Goal: Task Accomplishment & Management: Use online tool/utility

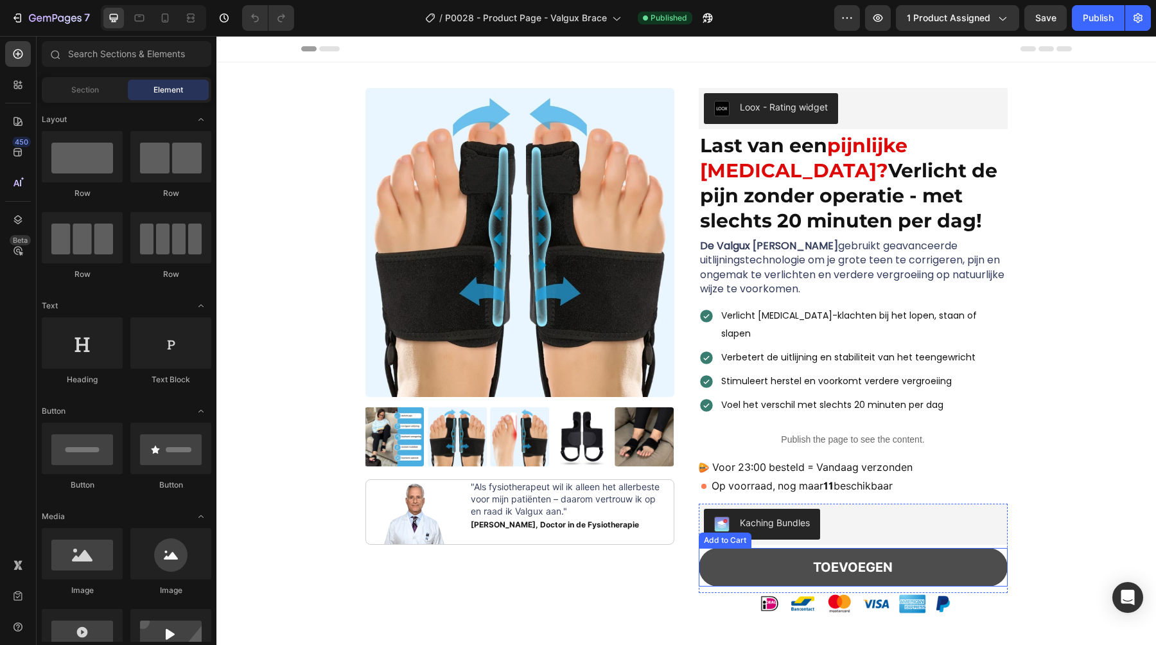
click at [960, 557] on button "TOEVOEGEN" at bounding box center [853, 567] width 309 height 39
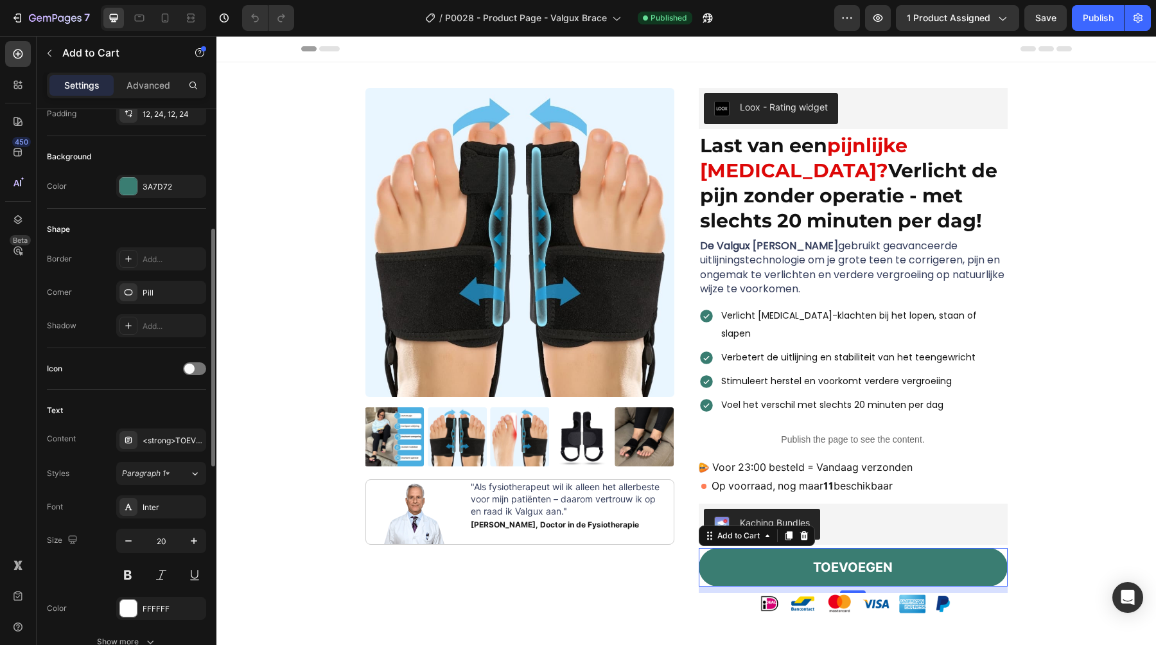
scroll to position [250, 0]
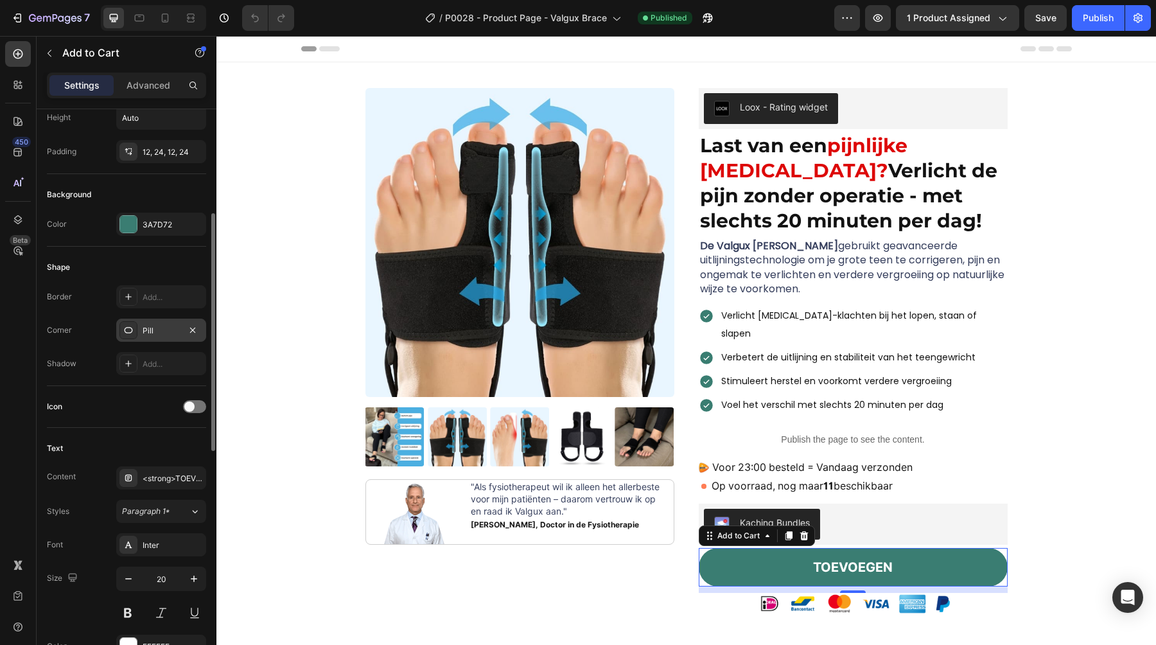
click at [161, 331] on div "Pill" at bounding box center [161, 331] width 37 height 12
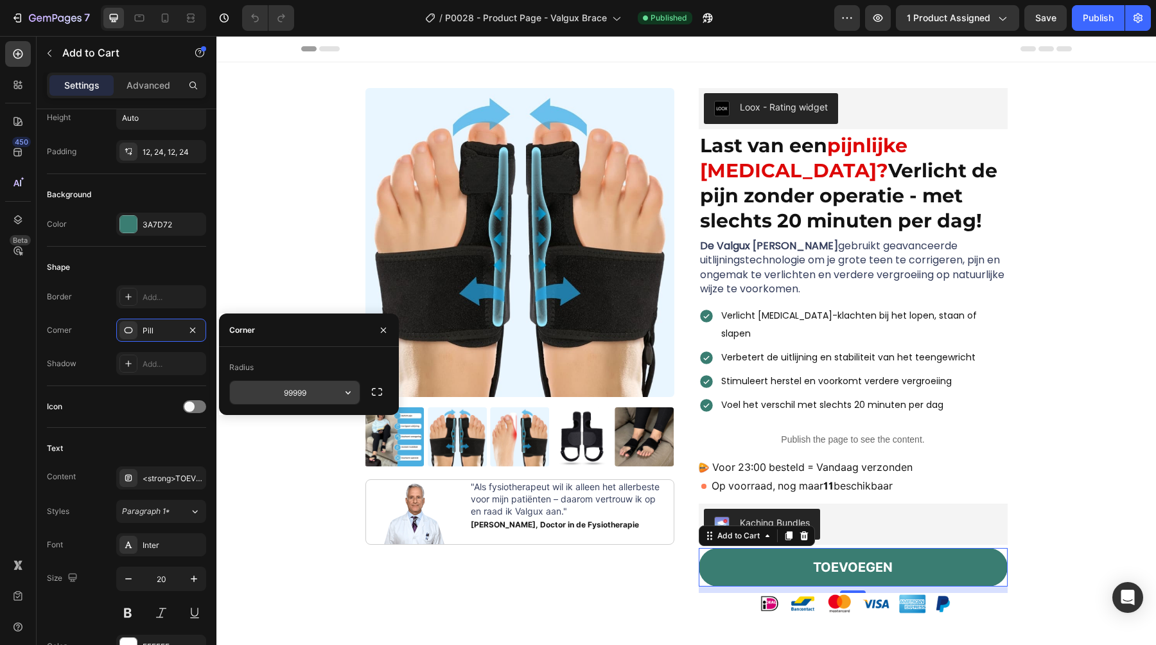
click at [315, 393] on input "99999" at bounding box center [295, 392] width 130 height 23
type input "5"
click at [312, 360] on div "Radius" at bounding box center [308, 367] width 159 height 21
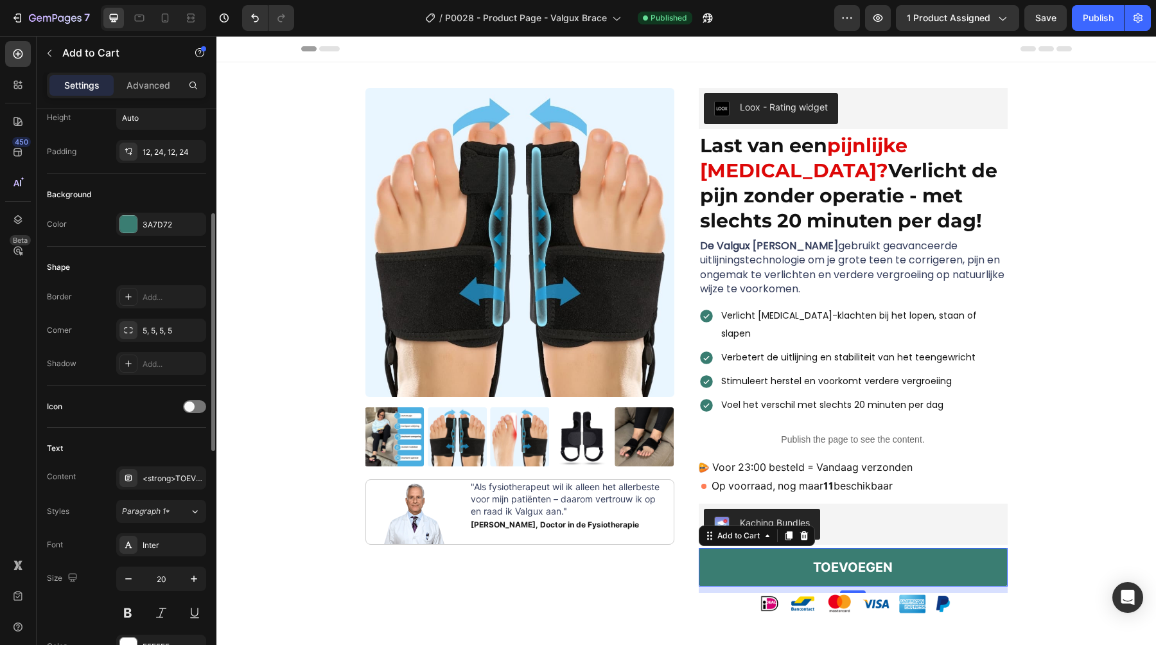
click at [148, 427] on div "Icon" at bounding box center [126, 407] width 159 height 42
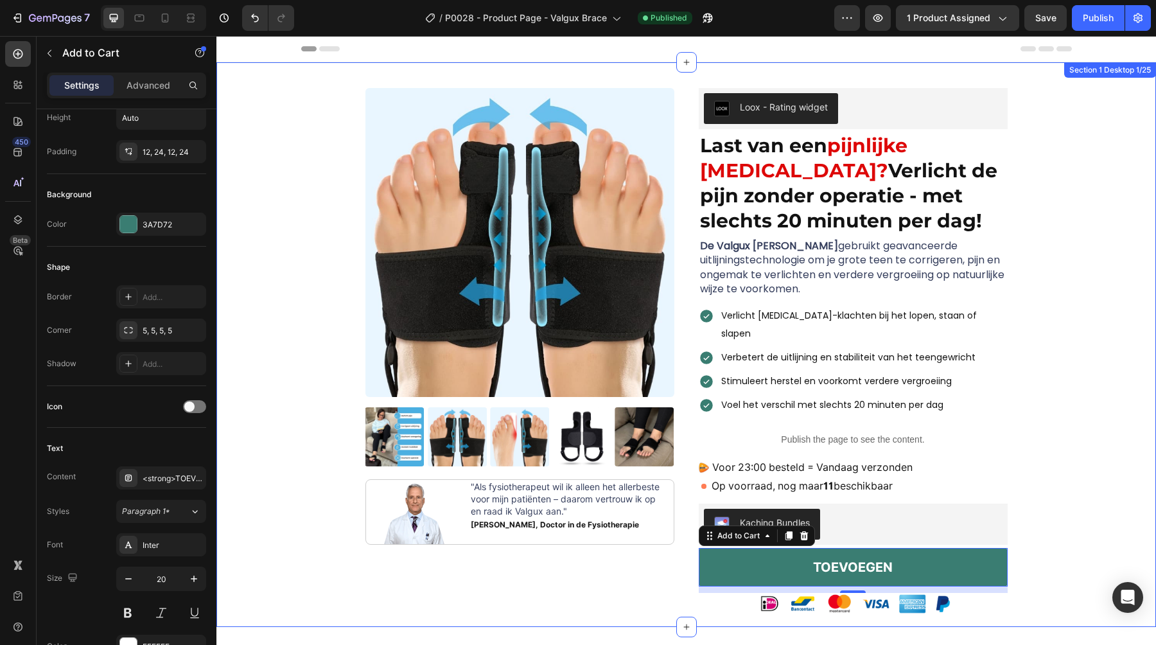
click at [358, 527] on div "Product Images Image "Als fysiotherapeut wil ik alleen het allerbeste voor mijn…" at bounding box center [686, 357] width 920 height 539
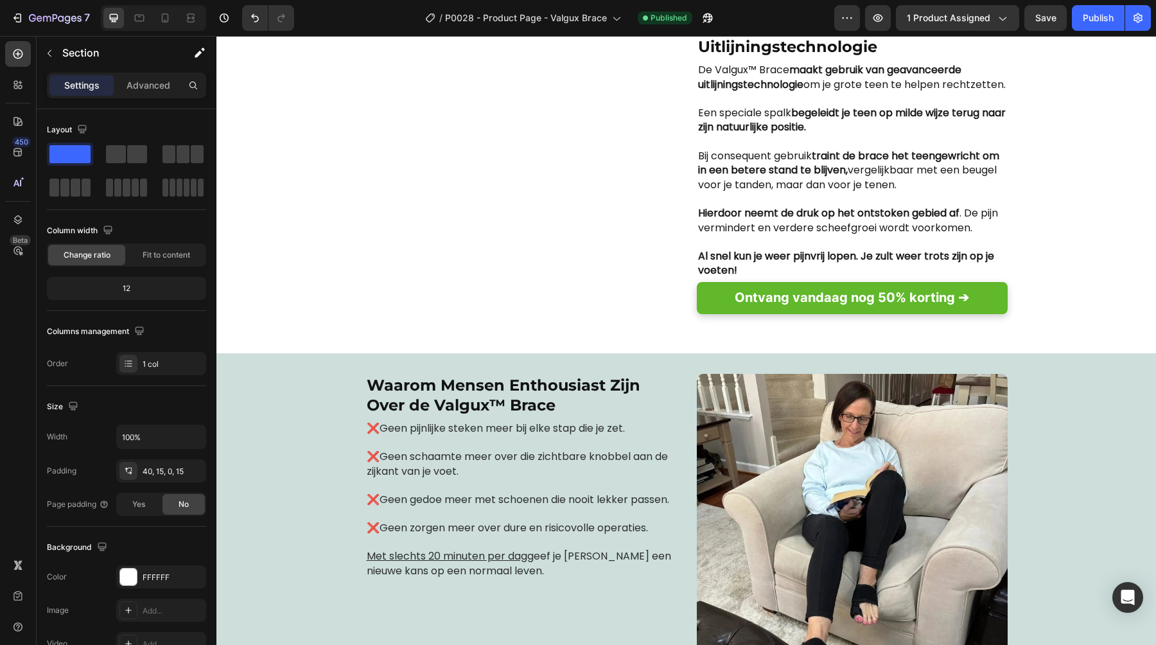
scroll to position [1586, 0]
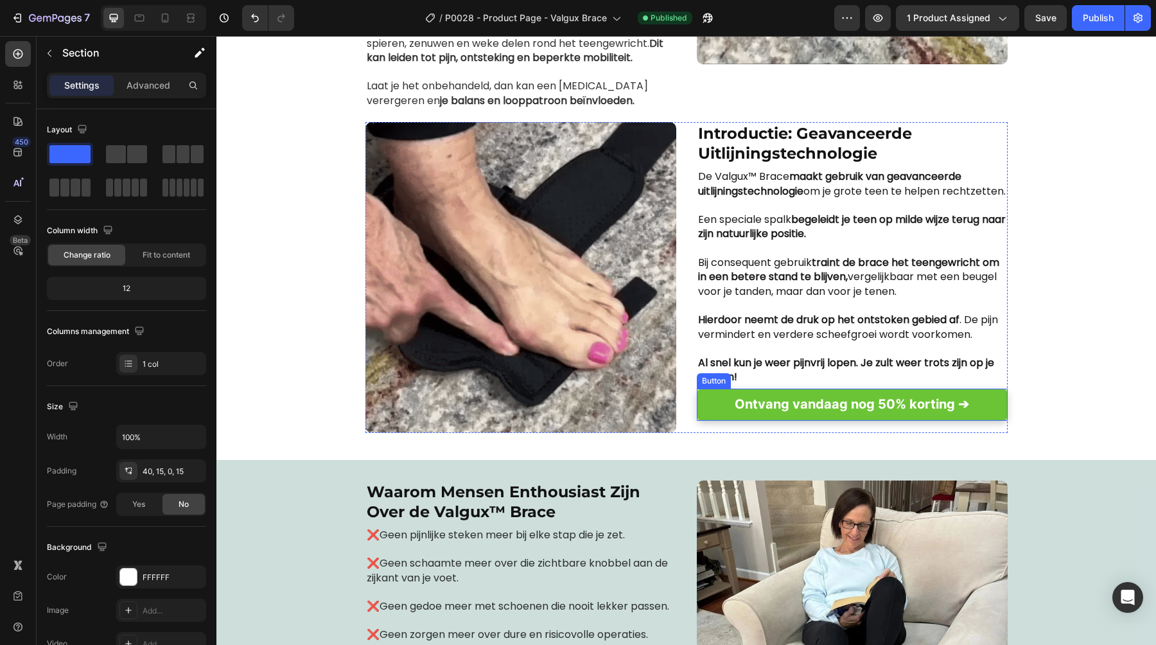
click at [990, 414] on link "Ontvang vandaag nog 50% korting ➔" at bounding box center [852, 405] width 311 height 32
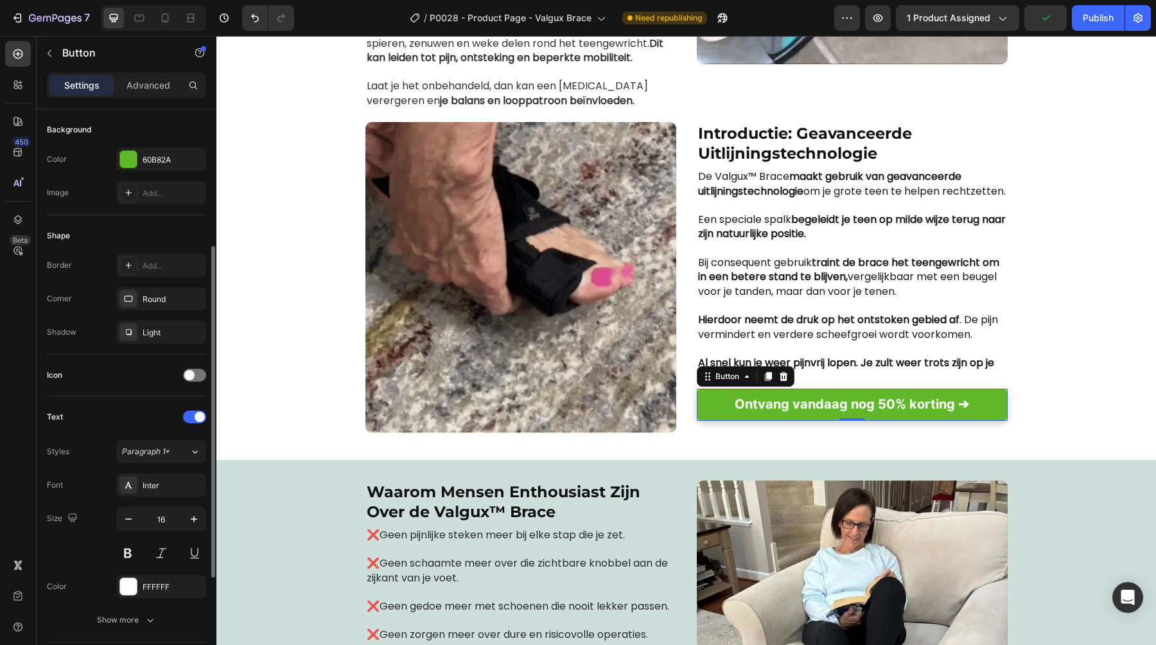
scroll to position [86, 0]
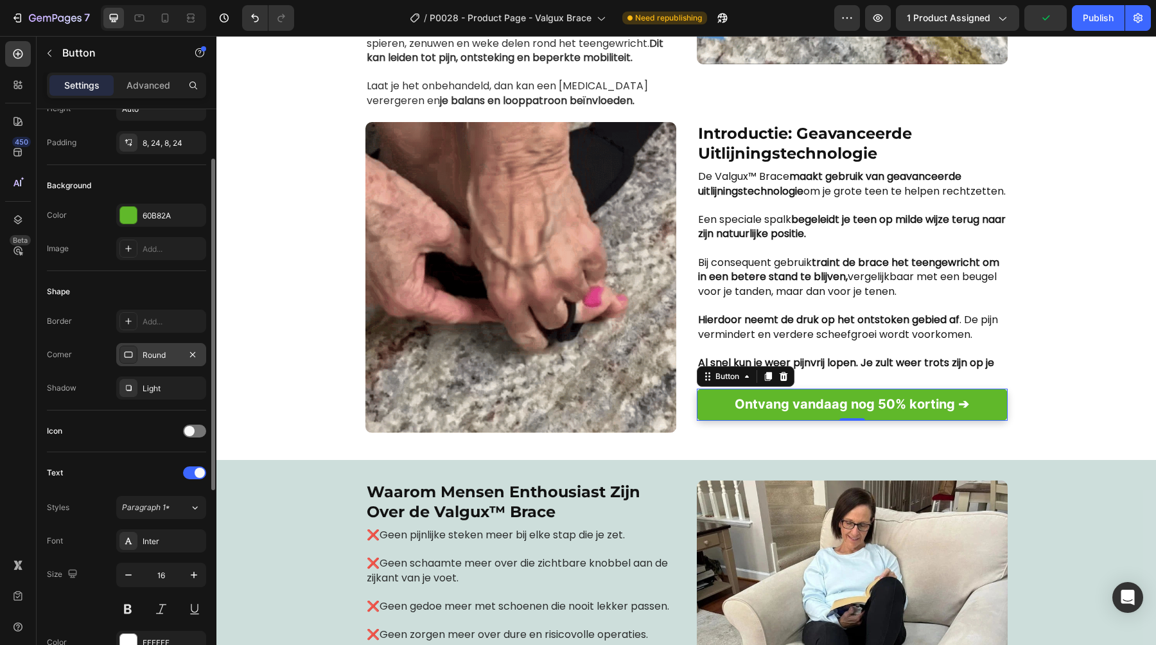
click at [165, 356] on div "Round" at bounding box center [161, 355] width 37 height 12
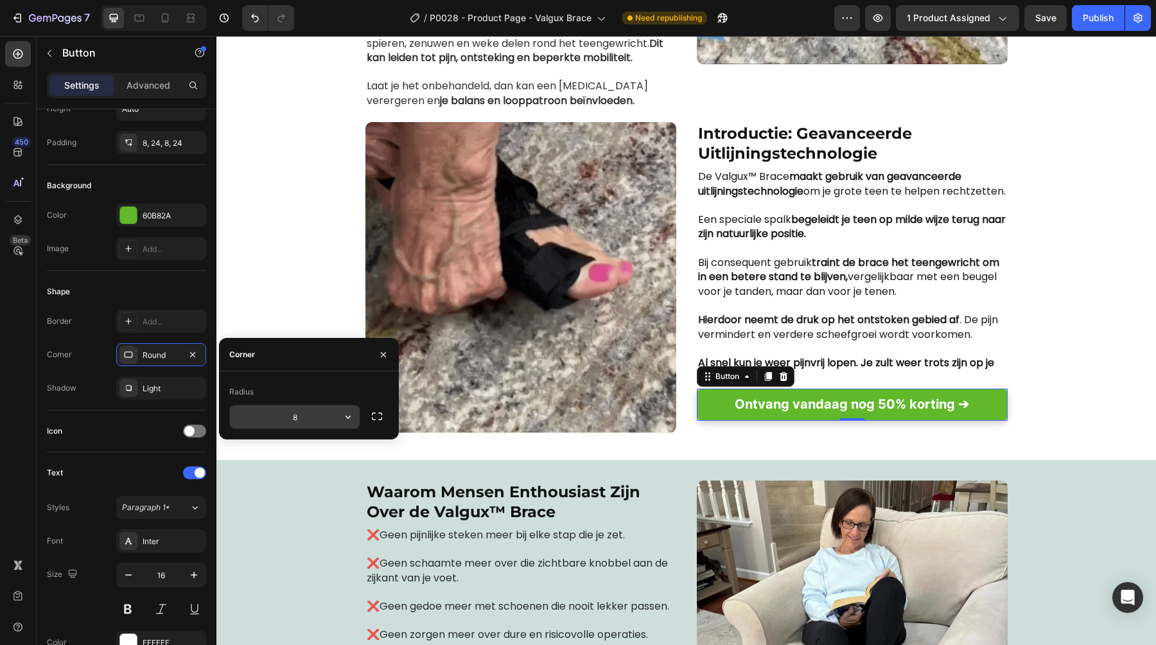
click at [292, 421] on input "8" at bounding box center [295, 416] width 130 height 23
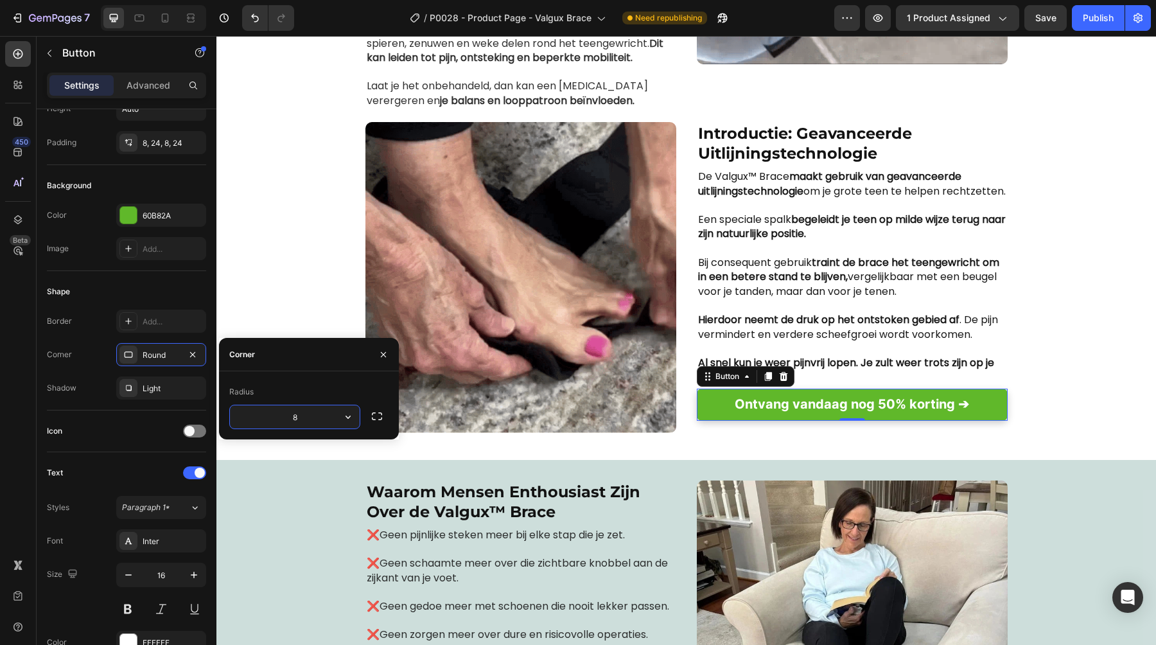
click at [298, 418] on input "8" at bounding box center [295, 416] width 130 height 23
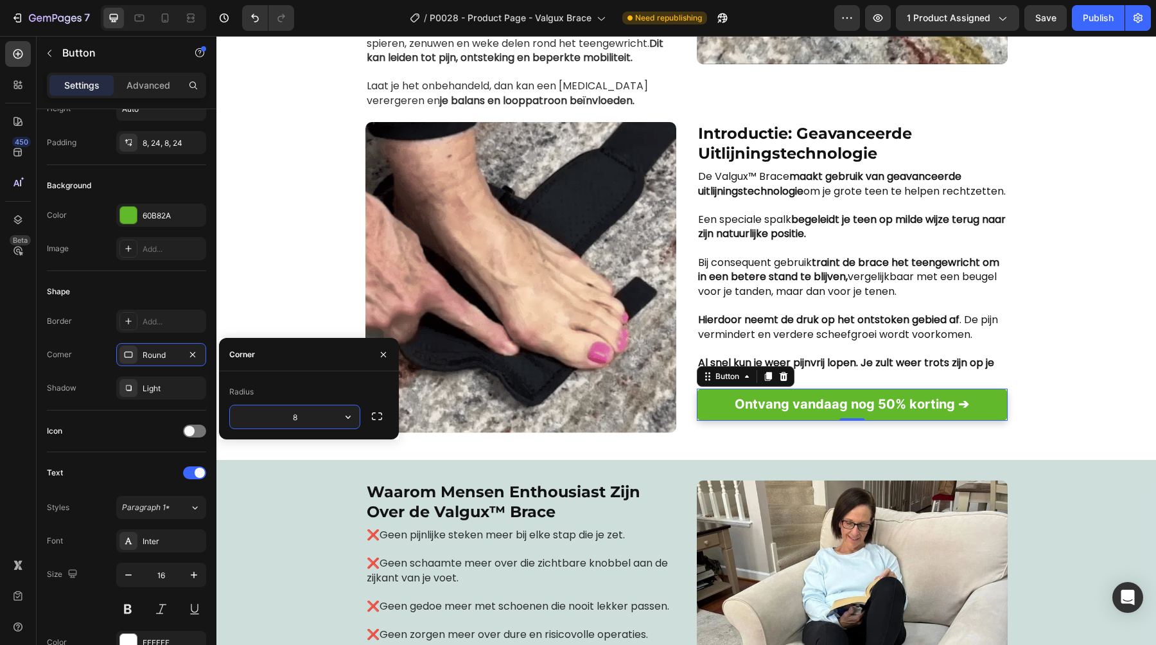
click at [298, 418] on input "8" at bounding box center [295, 416] width 130 height 23
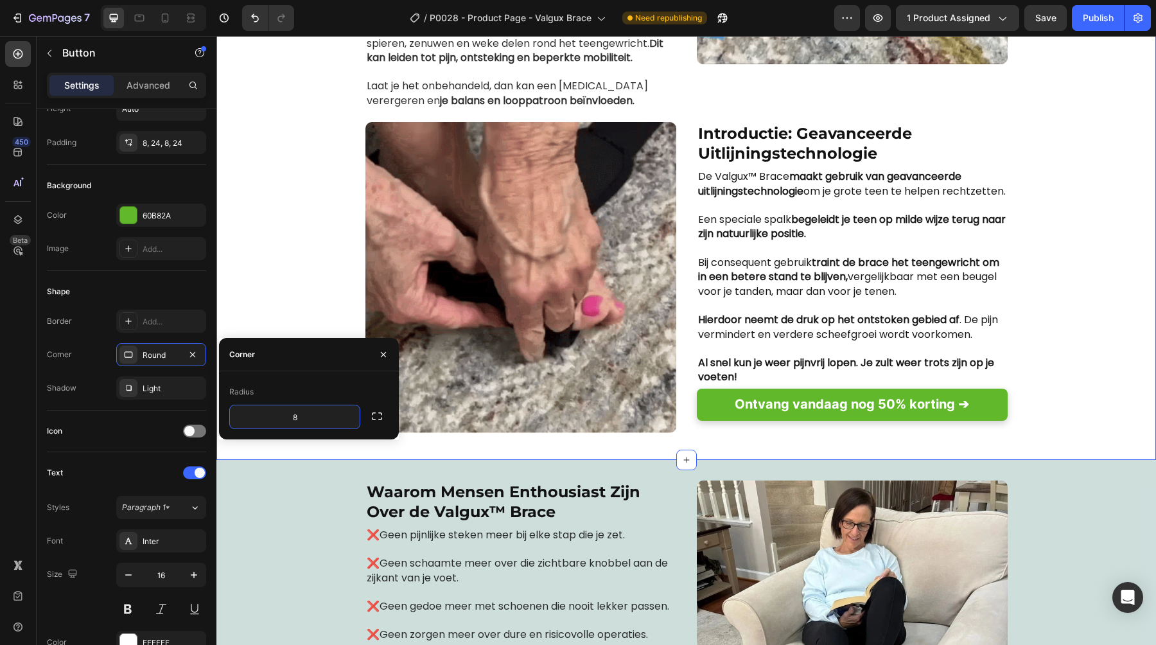
click at [319, 316] on div "Image Als je hallux valgus-pijn wilt verlichten… moet je de gewrichtsvervorming…" at bounding box center [686, 95] width 940 height 685
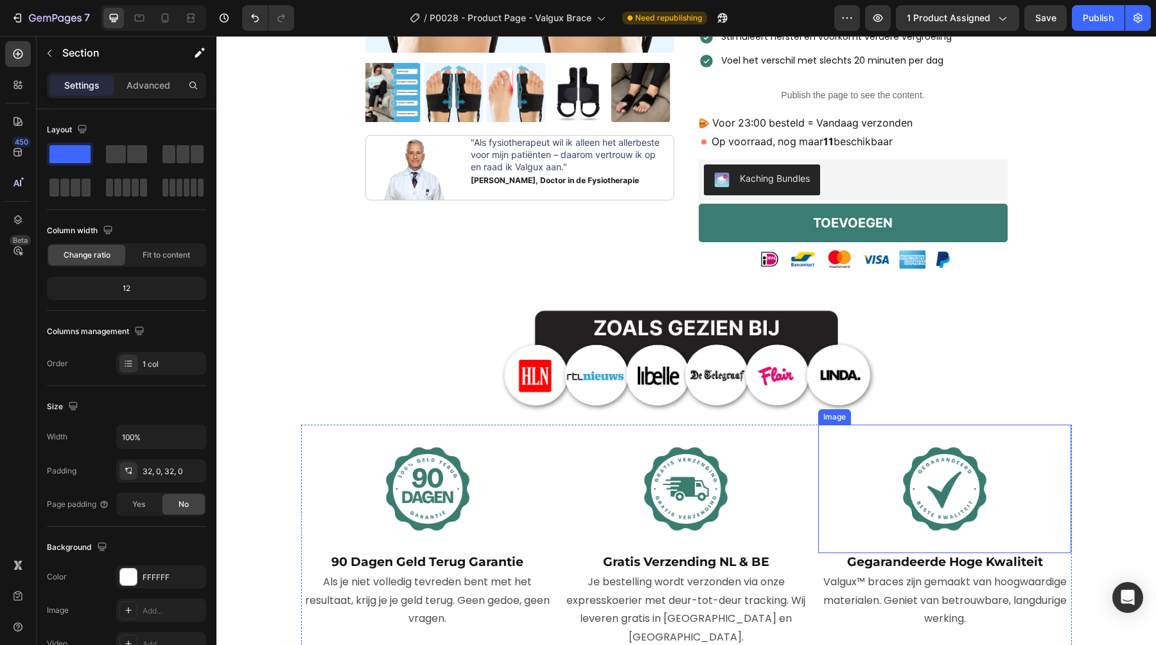
scroll to position [8, 0]
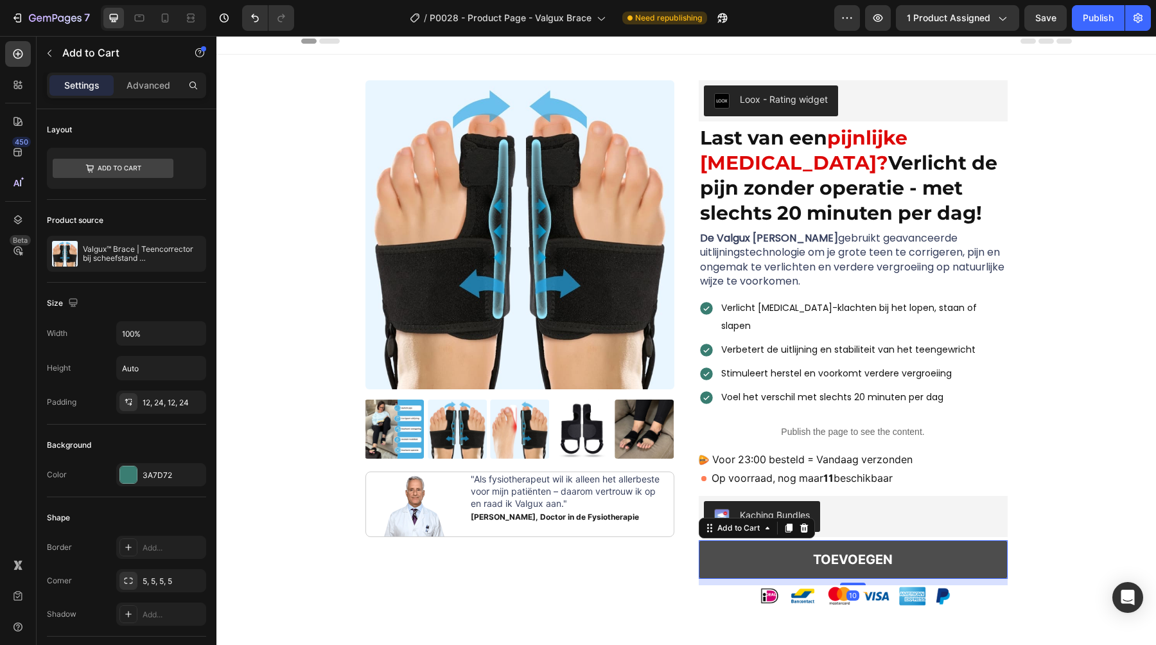
click at [971, 541] on button "TOEVOEGEN" at bounding box center [853, 559] width 309 height 39
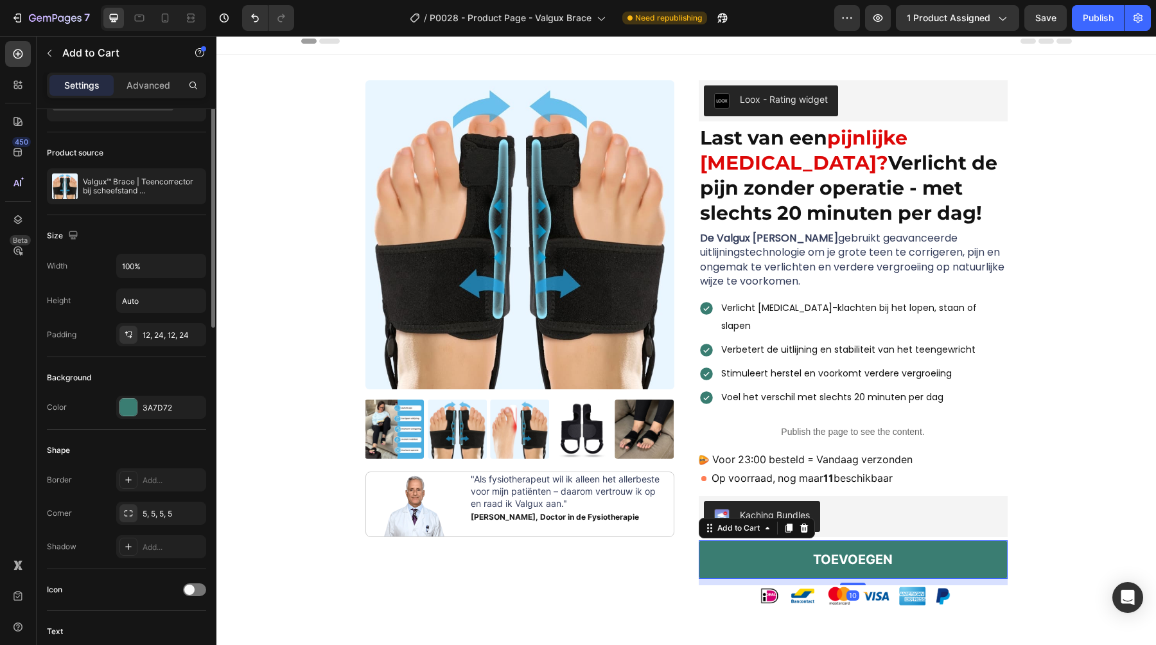
scroll to position [137, 0]
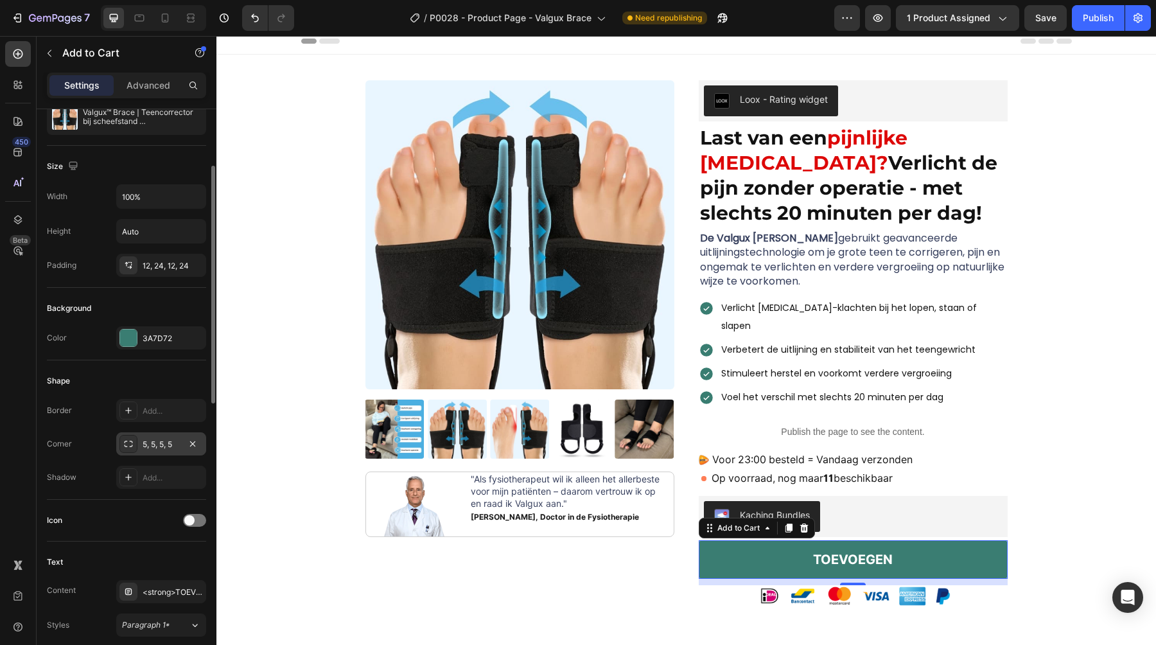
click at [159, 444] on div "5, 5, 5, 5" at bounding box center [161, 445] width 37 height 12
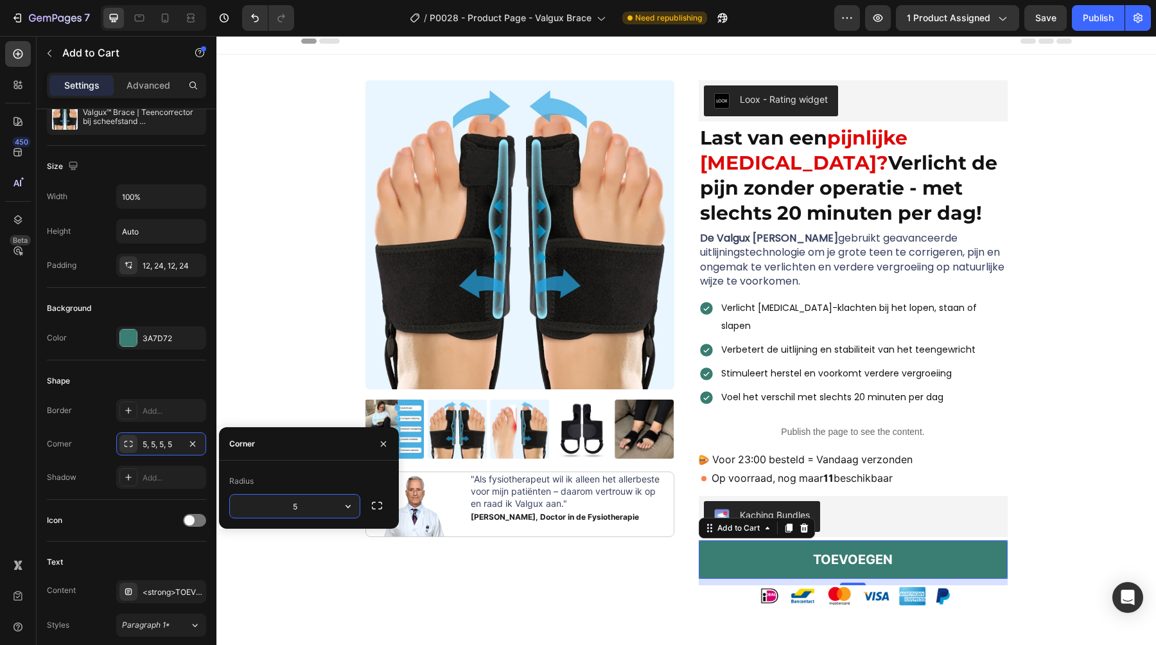
click at [293, 505] on input "5" at bounding box center [295, 506] width 130 height 23
type input "7"
click at [284, 480] on div "Radius" at bounding box center [308, 481] width 159 height 21
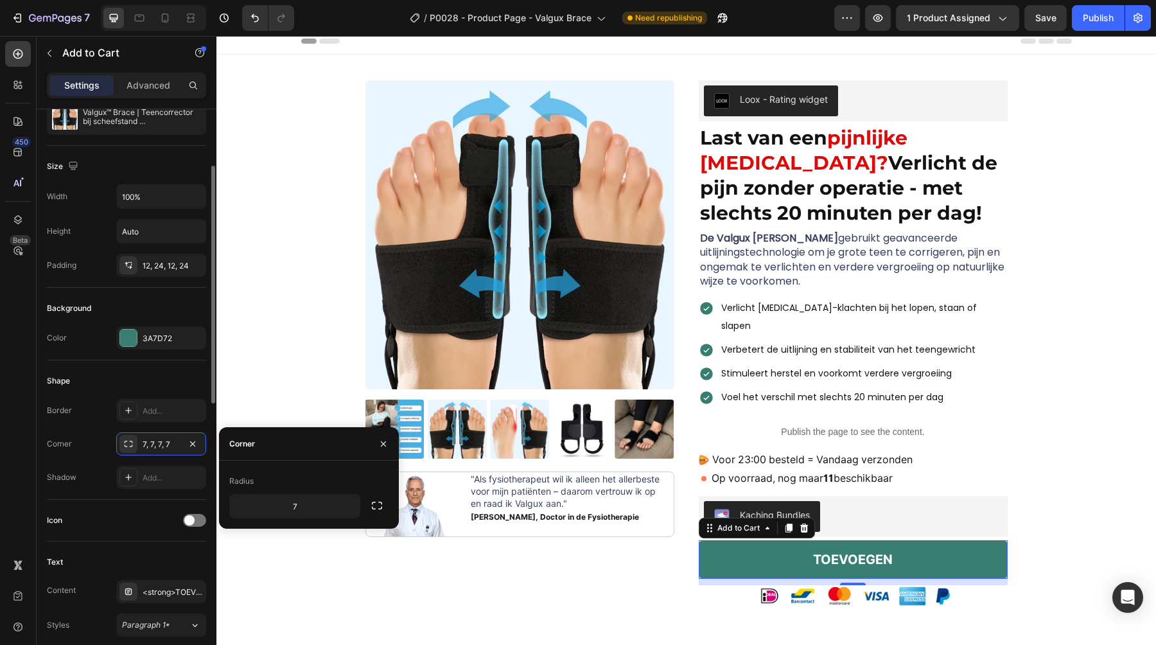
click at [127, 508] on div "Icon" at bounding box center [126, 521] width 159 height 42
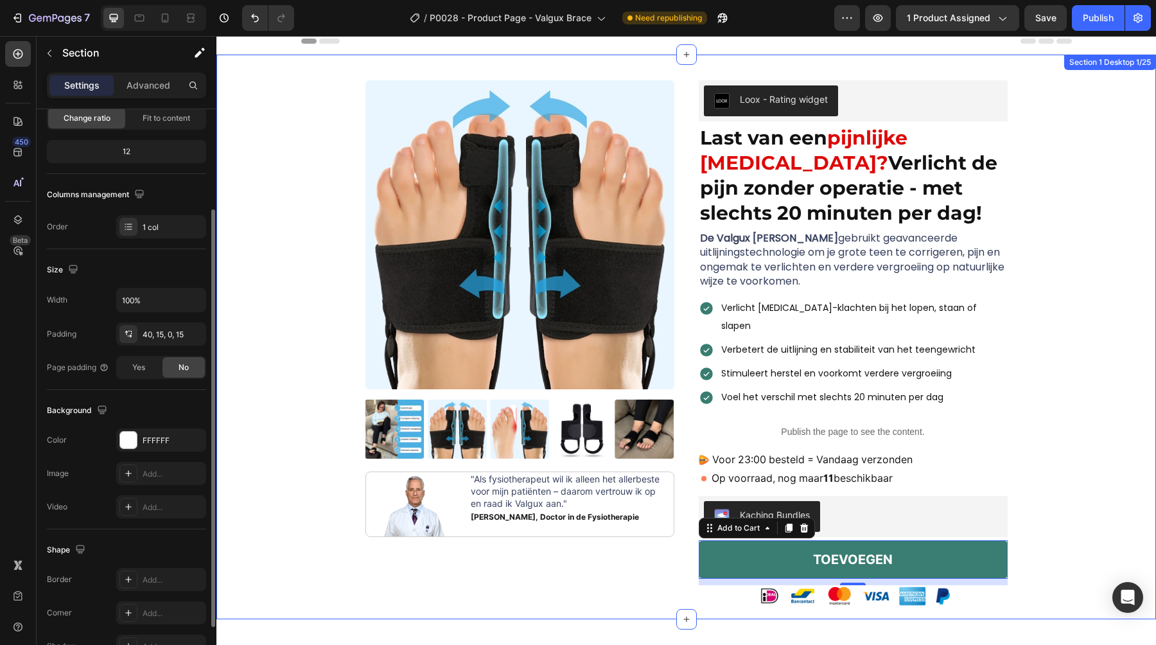
click at [308, 513] on div "Product Images Image "Als fysiotherapeut wil ik alleen het allerbeste voor mijn…" at bounding box center [686, 349] width 920 height 539
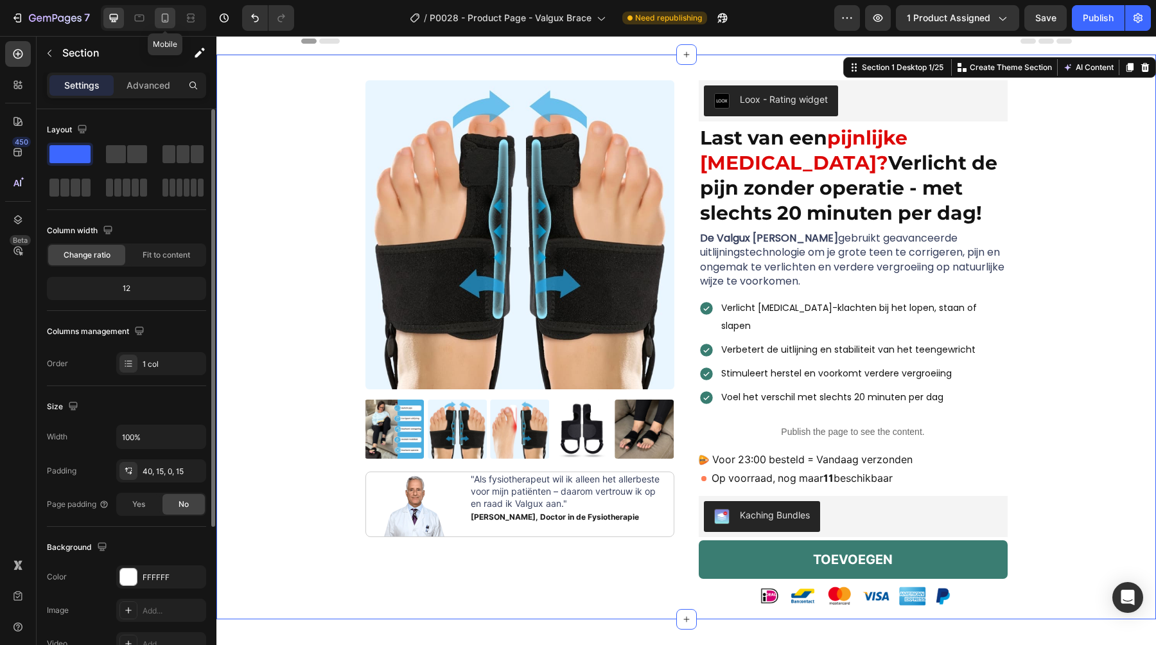
click at [166, 16] on icon at bounding box center [165, 18] width 13 height 13
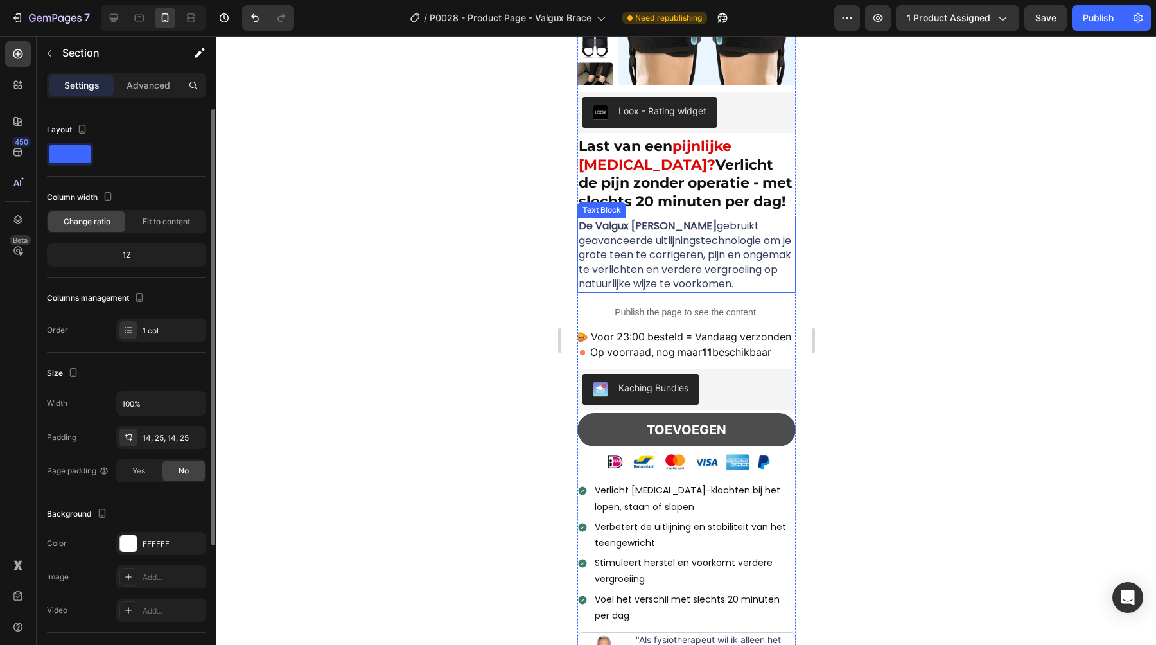
scroll to position [173, 0]
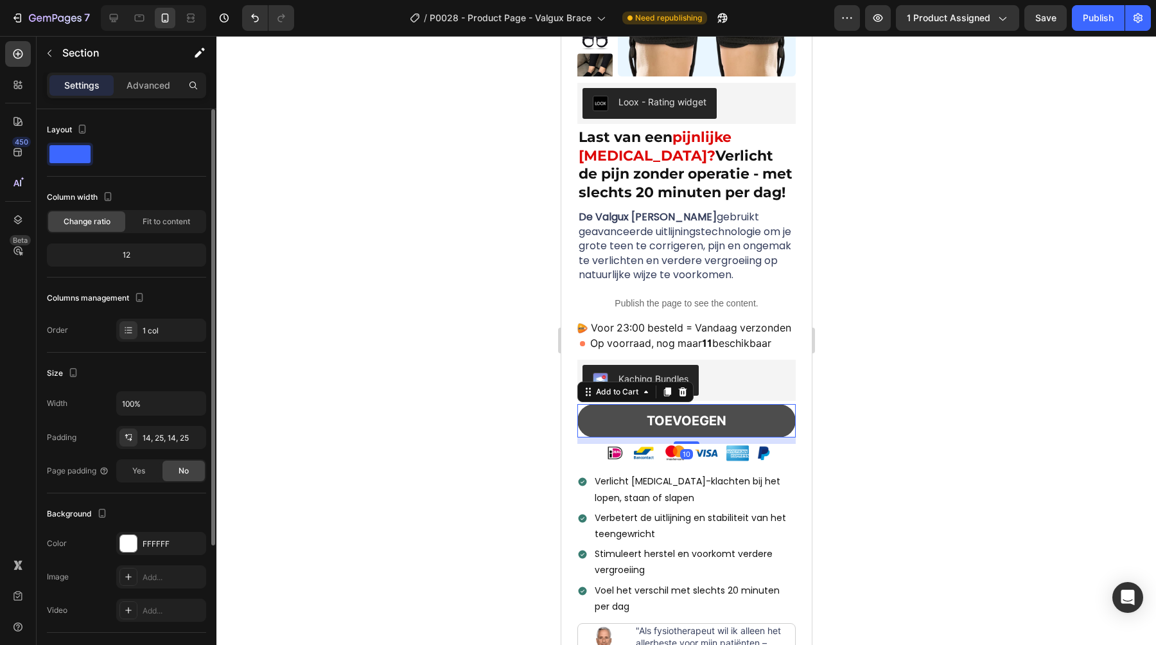
click at [751, 437] on button "TOEVOEGEN" at bounding box center [686, 420] width 218 height 33
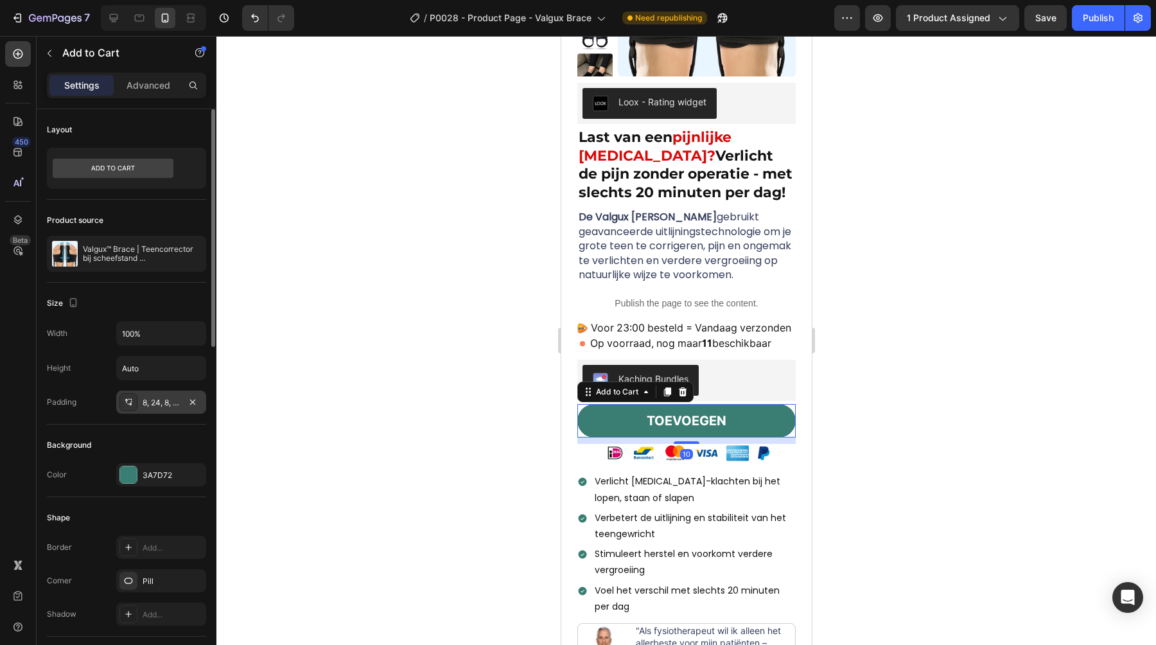
click at [156, 398] on div "8, 24, 8, 24" at bounding box center [161, 403] width 37 height 12
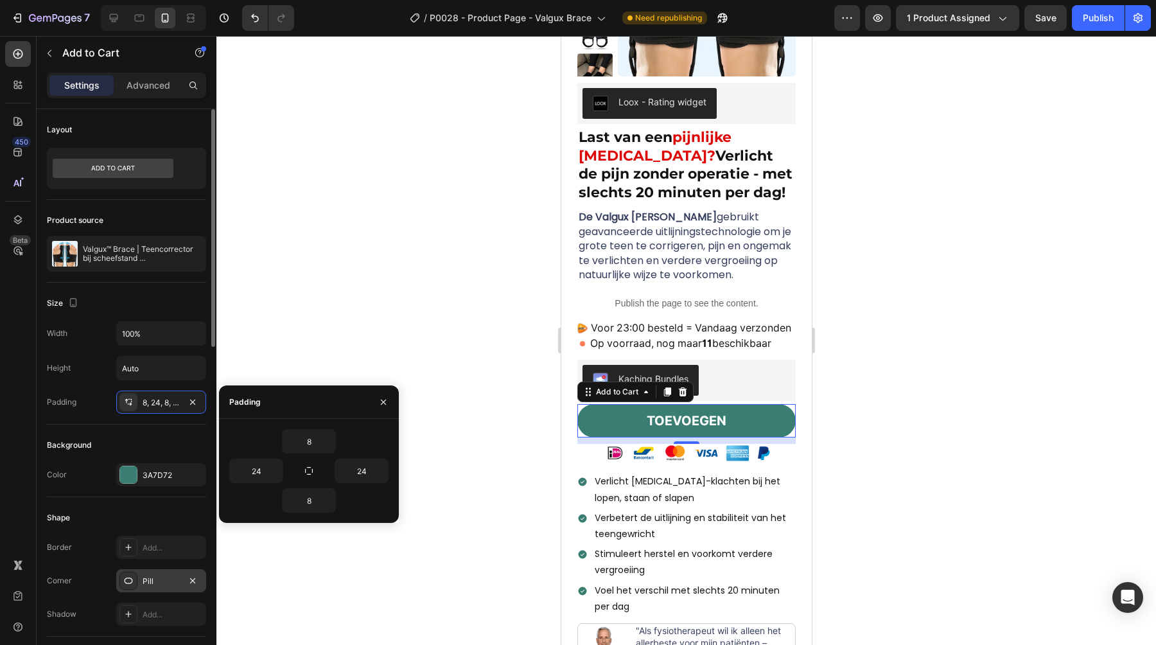
click at [154, 579] on div "Pill" at bounding box center [161, 581] width 37 height 12
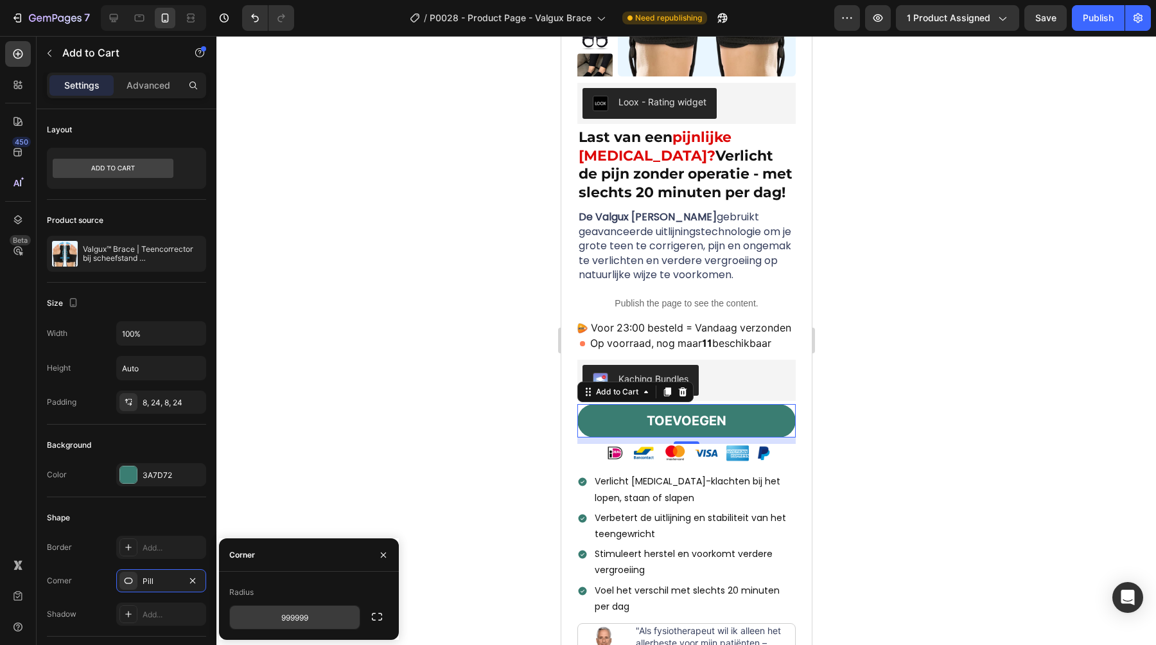
click at [295, 628] on input "999999" at bounding box center [295, 617] width 130 height 23
type input "7"
click at [292, 599] on div "Radius" at bounding box center [308, 592] width 159 height 21
click at [87, 596] on div "Border Add... Corner 7, 7, 7, 7 Shadow Add..." at bounding box center [126, 581] width 159 height 90
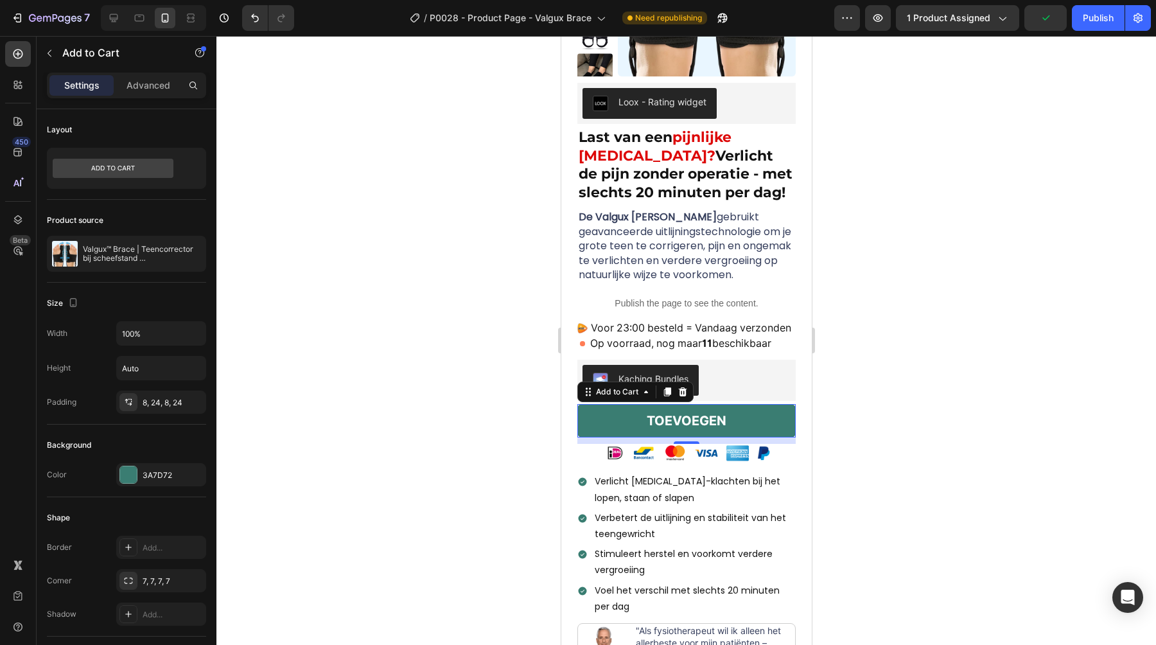
click at [311, 479] on div at bounding box center [686, 340] width 940 height 609
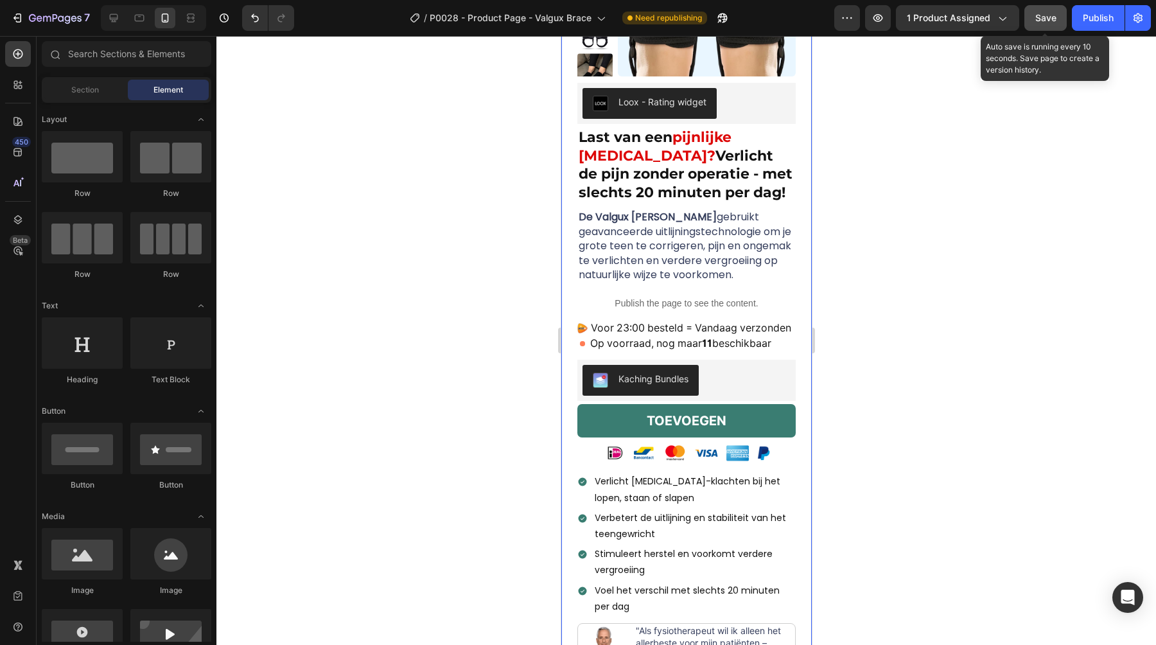
click at [1039, 17] on span "Save" at bounding box center [1045, 18] width 21 height 10
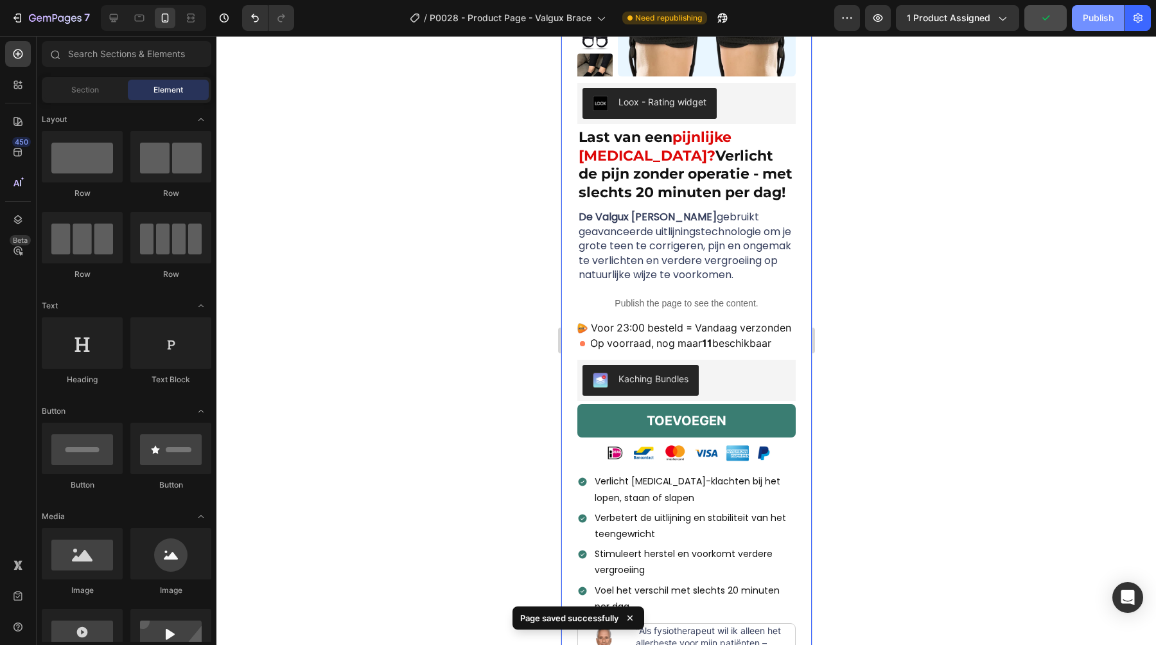
click at [1073, 8] on button "Publish" at bounding box center [1098, 18] width 53 height 26
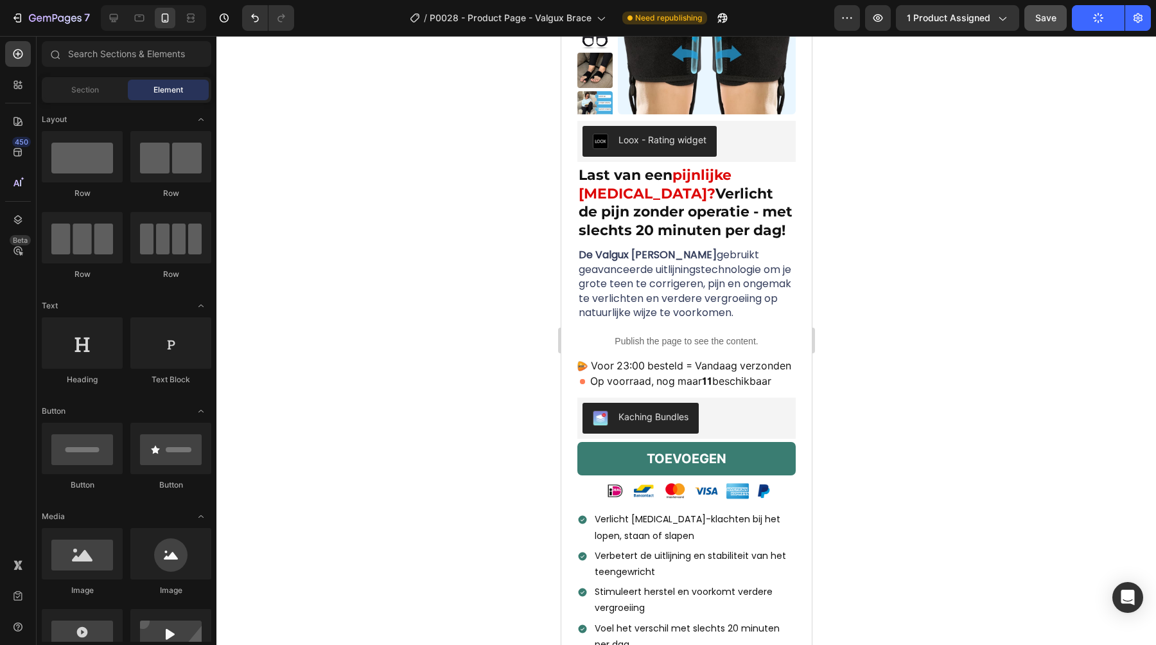
scroll to position [0, 0]
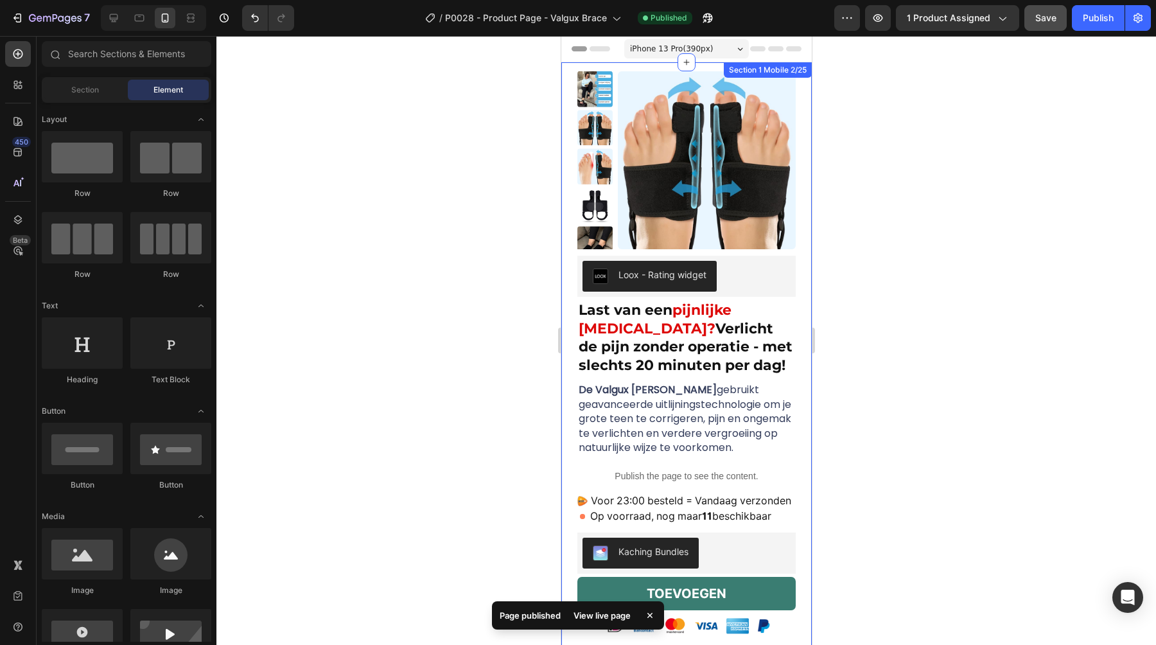
click at [503, 162] on div at bounding box center [686, 340] width 940 height 609
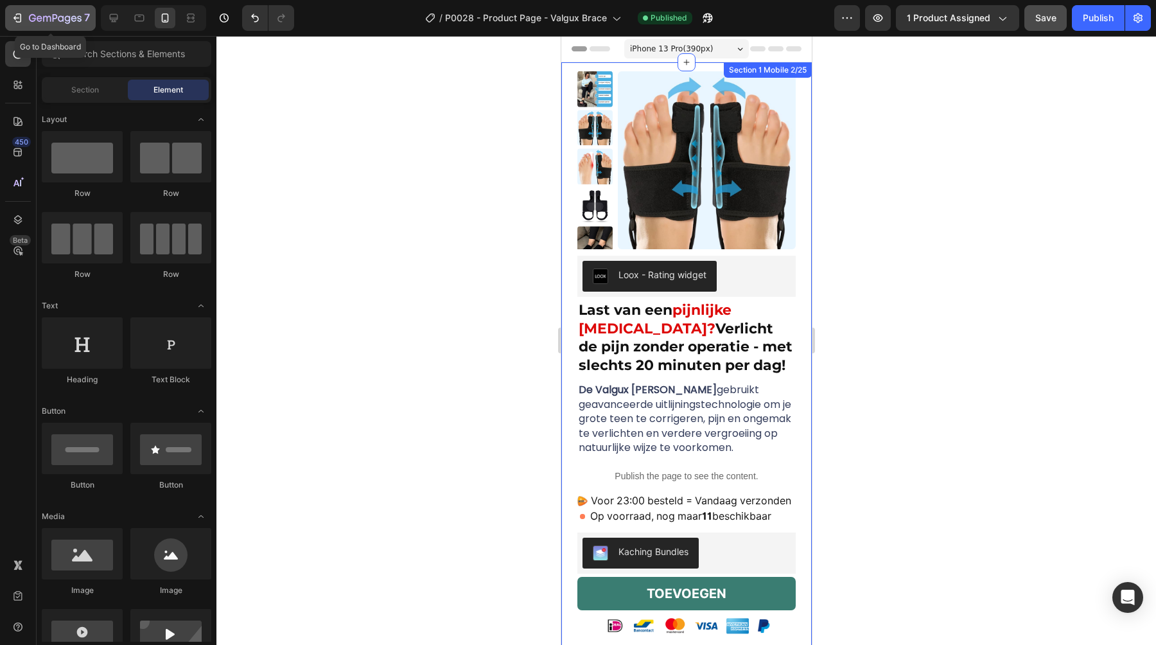
click at [21, 21] on icon "button" at bounding box center [19, 17] width 6 height 9
